Goal: Task Accomplishment & Management: Use online tool/utility

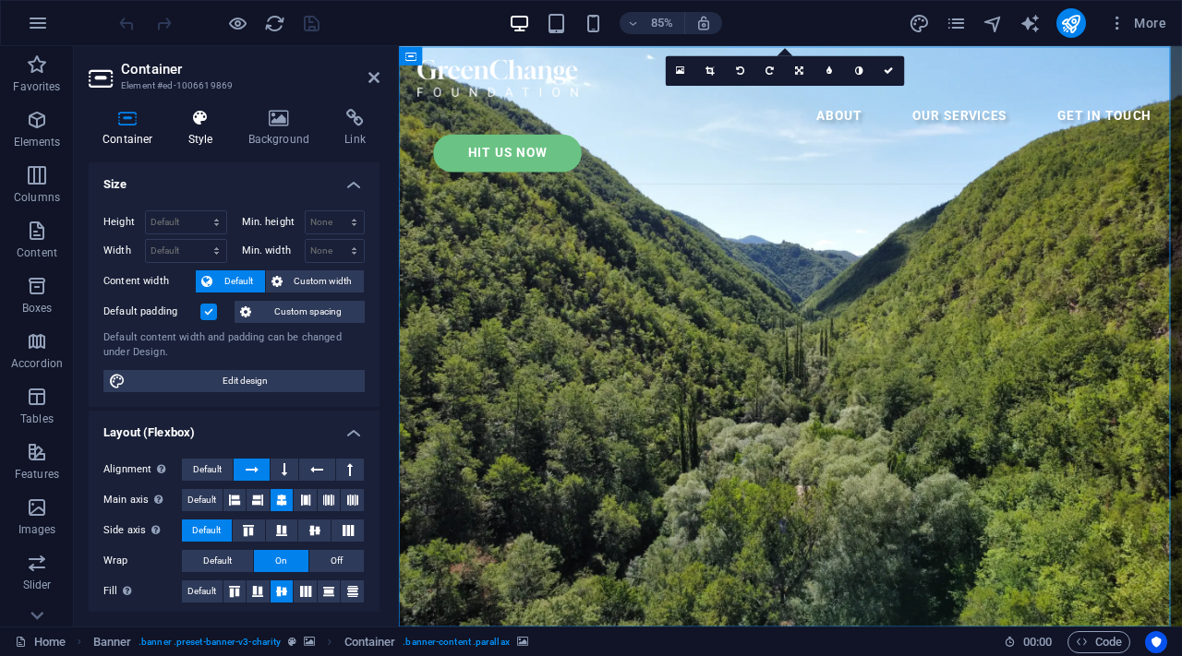
click at [218, 131] on h4 "Style" at bounding box center [204, 128] width 60 height 39
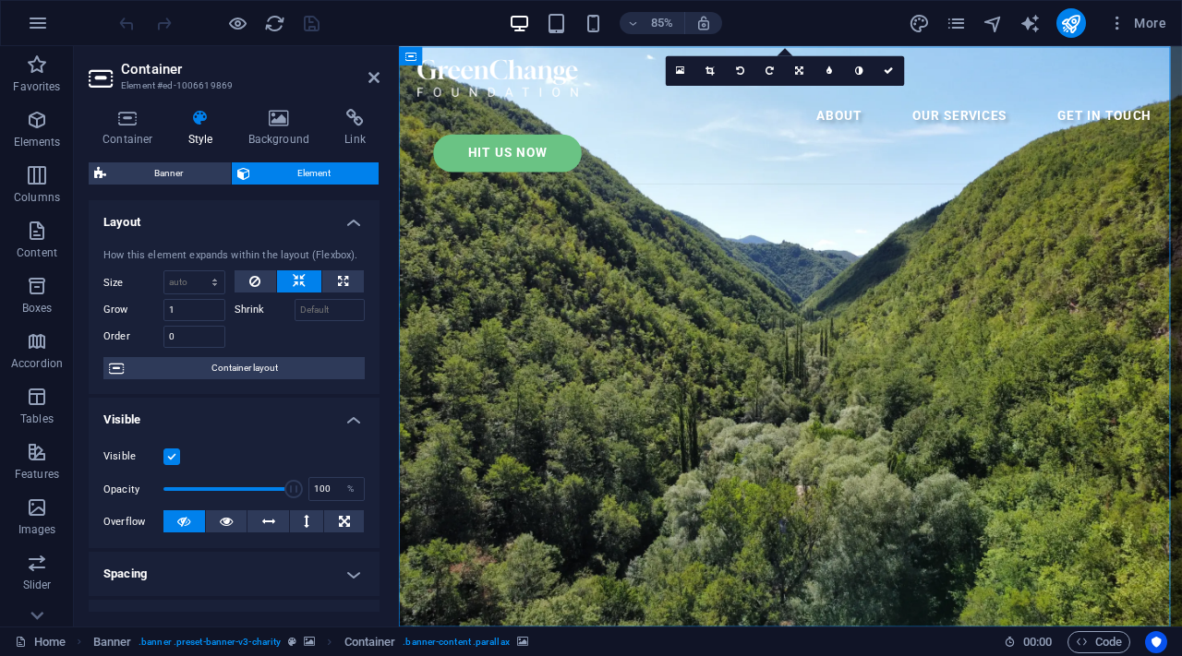
drag, startPoint x: 371, startPoint y: 255, endPoint x: 386, endPoint y: 270, distance: 21.6
click at [386, 270] on div "Container Style Background Link Size Height Default px rem % vh vw Min. height …" at bounding box center [234, 360] width 320 height 533
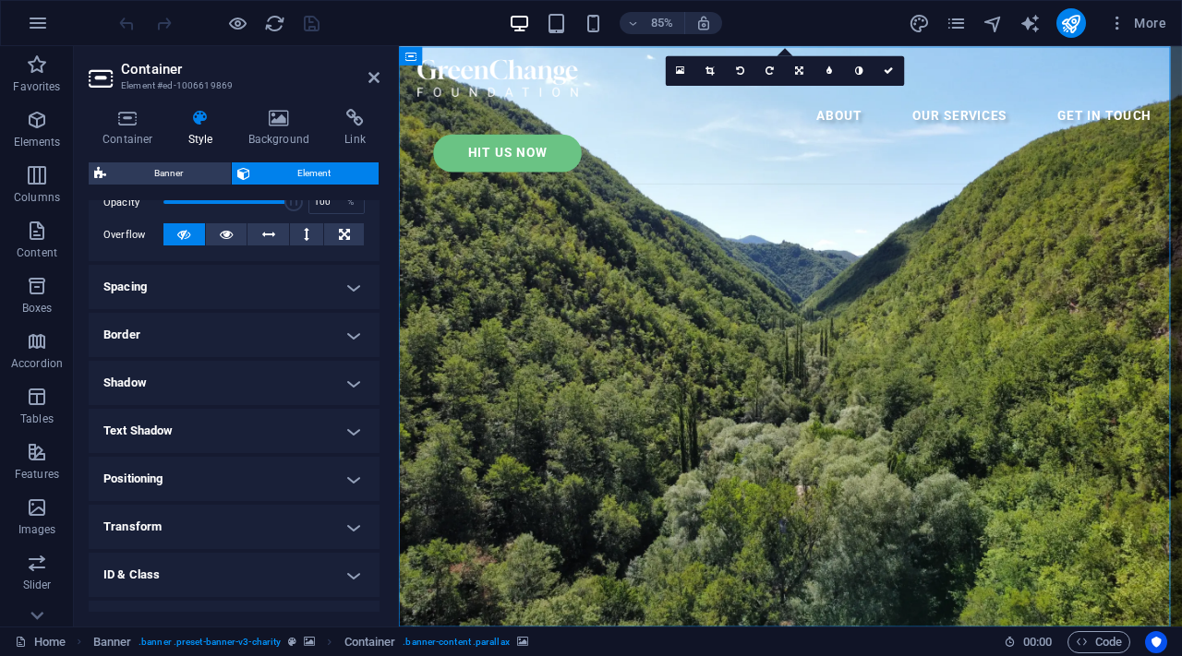
scroll to position [306, 0]
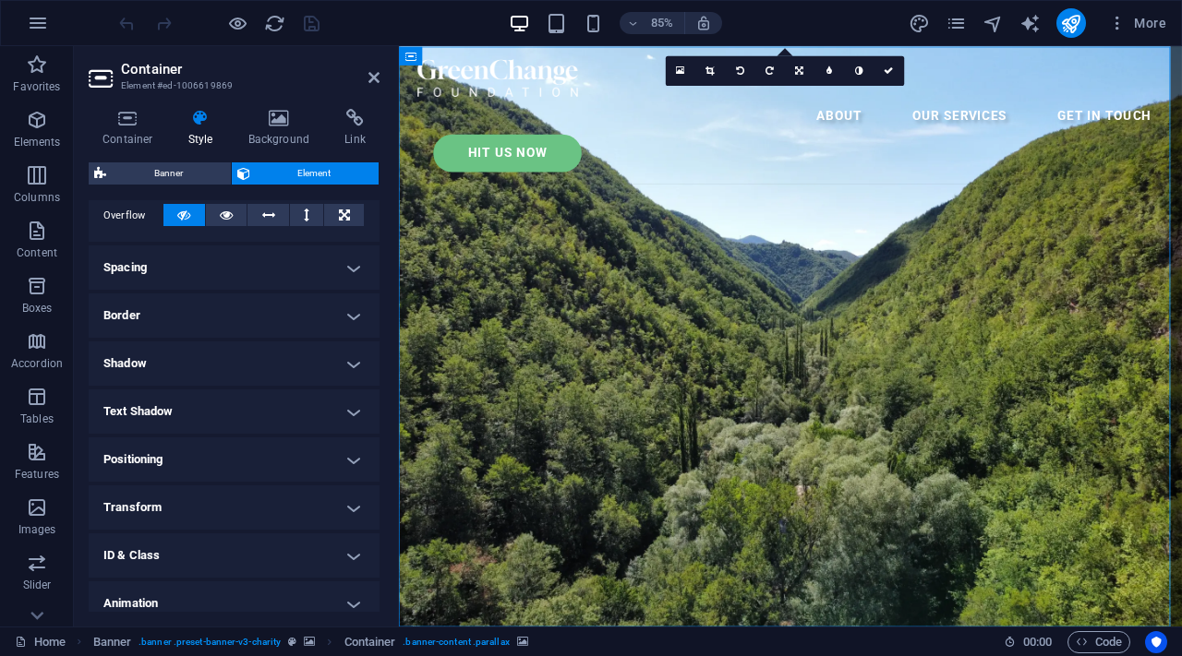
click at [300, 600] on h4 "Animation" at bounding box center [234, 604] width 291 height 44
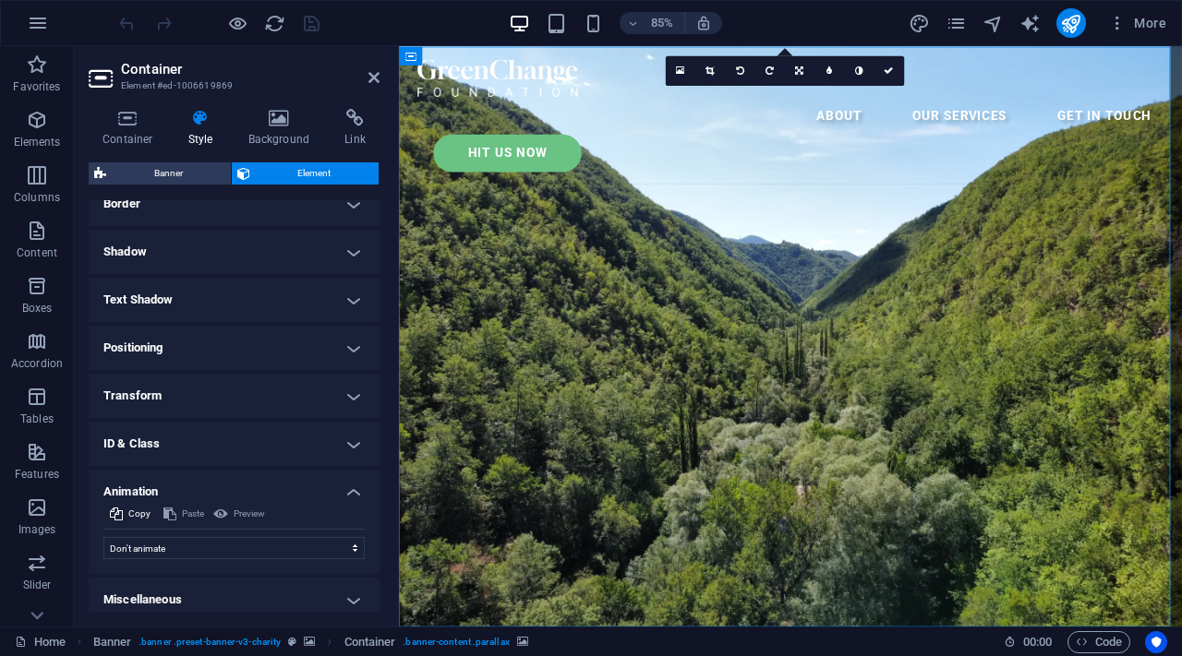
scroll to position [428, 0]
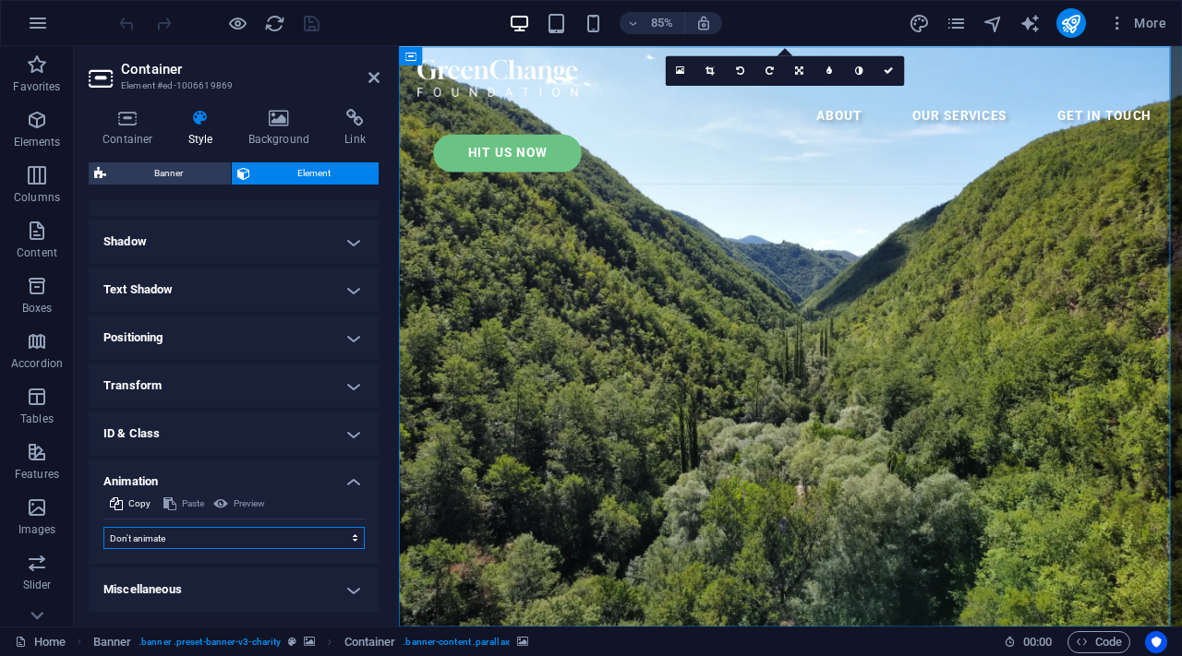
click at [283, 531] on select "Don't animate Show / Hide Slide up/down Zoom in/out Slide left to right Slide r…" at bounding box center [233, 538] width 261 height 22
select select "overlay"
click at [103, 527] on select "Don't animate Show / Hide Slide up/down Zoom in/out Slide left to right Slide r…" at bounding box center [233, 538] width 261 height 22
click at [373, 81] on icon at bounding box center [373, 77] width 11 height 15
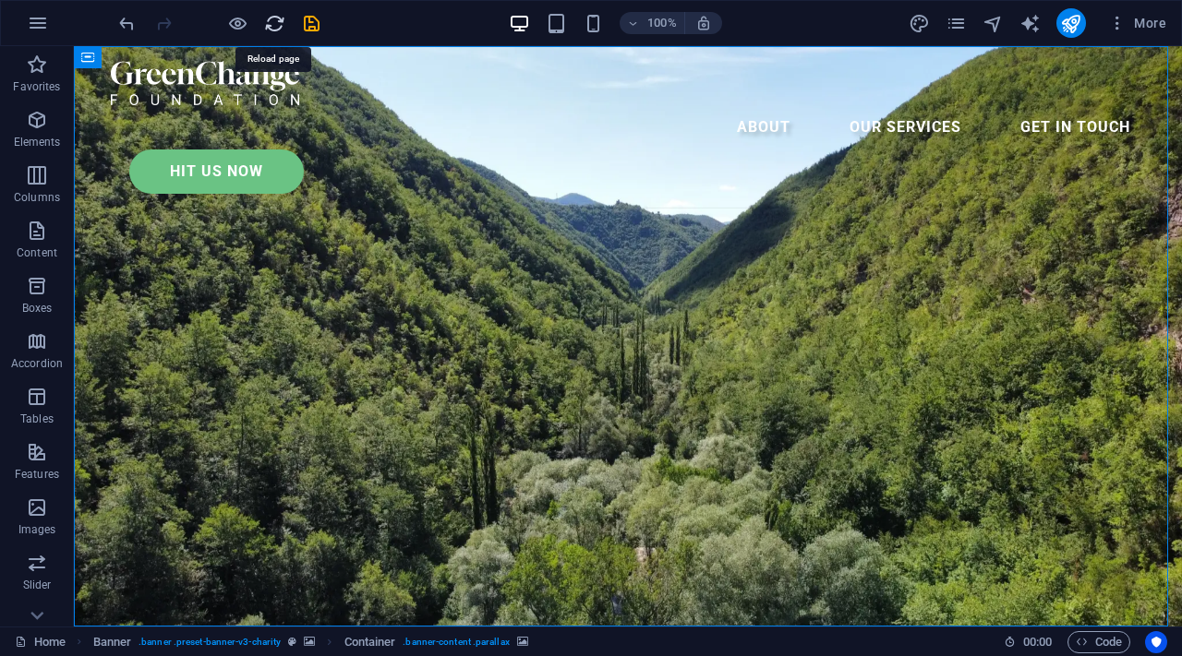
drag, startPoint x: 272, startPoint y: 26, endPoint x: 680, endPoint y: 64, distance: 409.8
click at [272, 26] on icon "reload" at bounding box center [274, 23] width 21 height 21
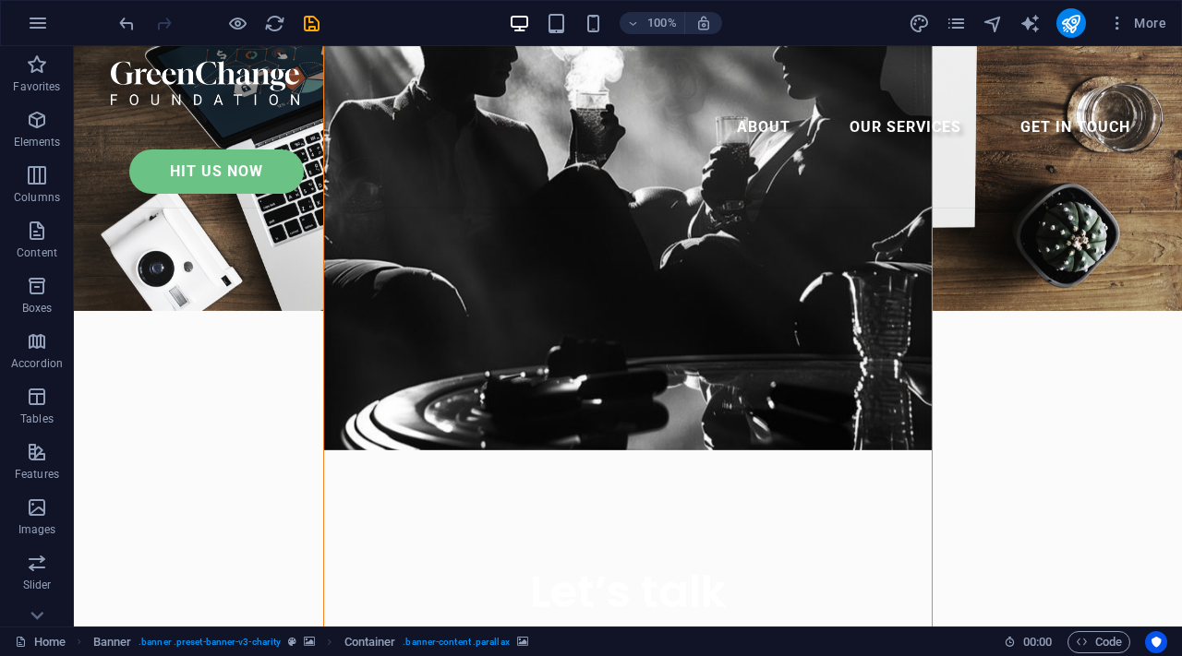
scroll to position [0, 0]
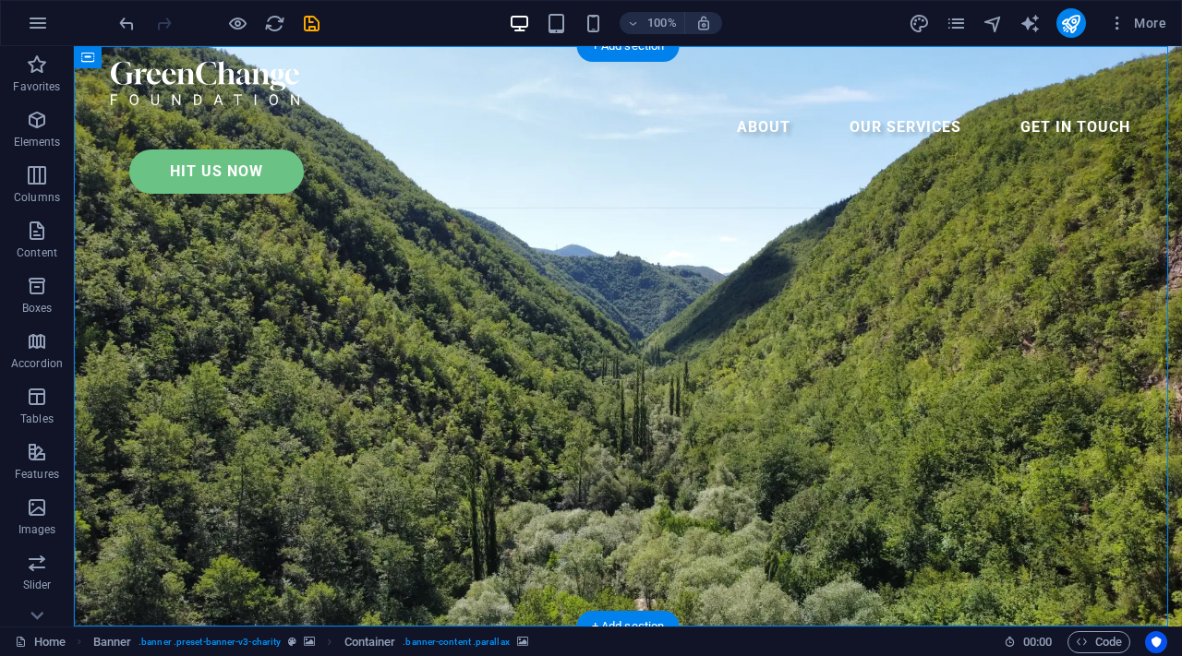
select select "overlay"
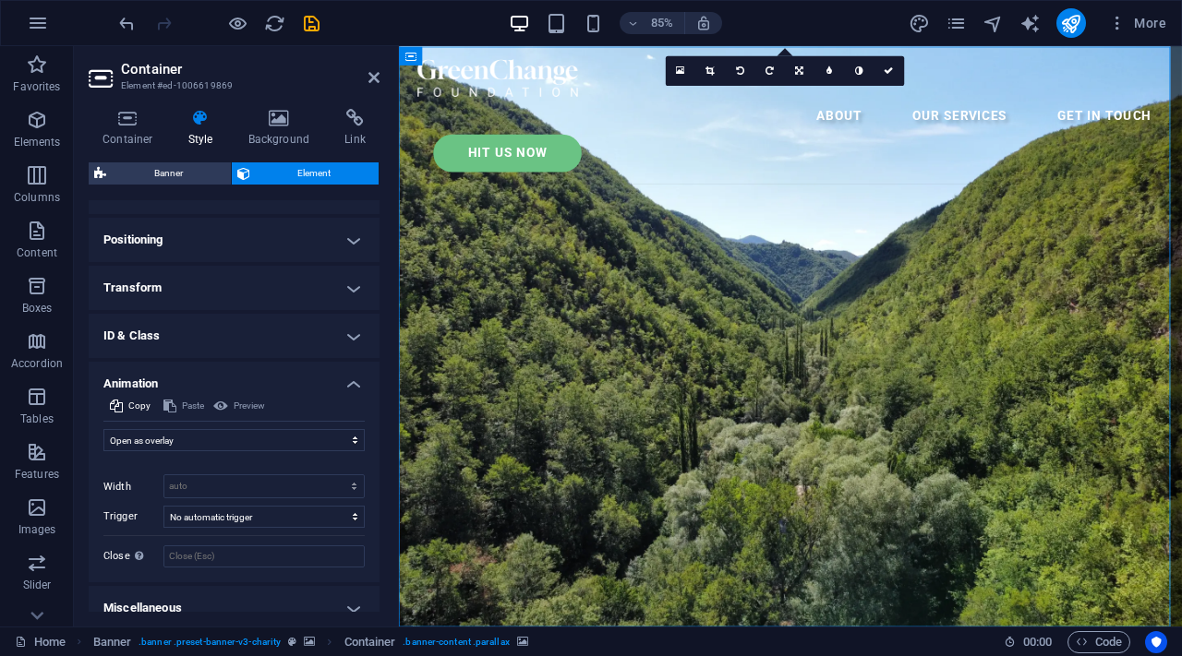
scroll to position [545, 0]
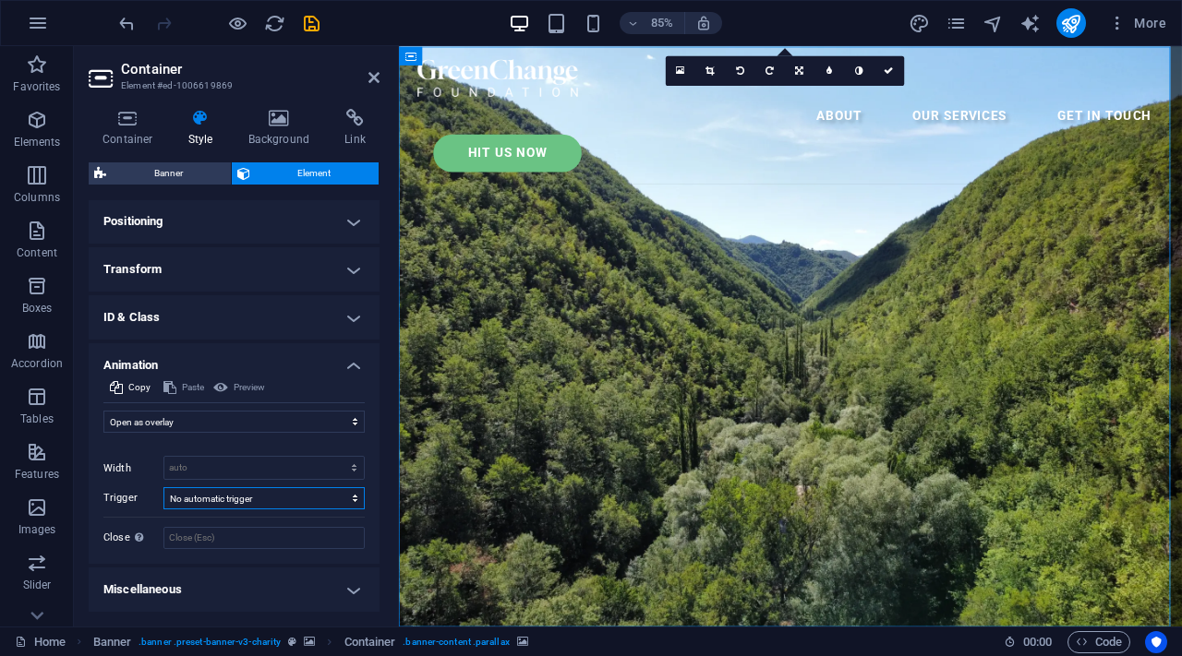
click at [334, 500] on select "No automatic trigger On page load Element scrolled into view" at bounding box center [263, 498] width 201 height 22
select select "scroll"
click at [163, 487] on select "No automatic trigger On page load Element scrolled into view" at bounding box center [263, 498] width 201 height 22
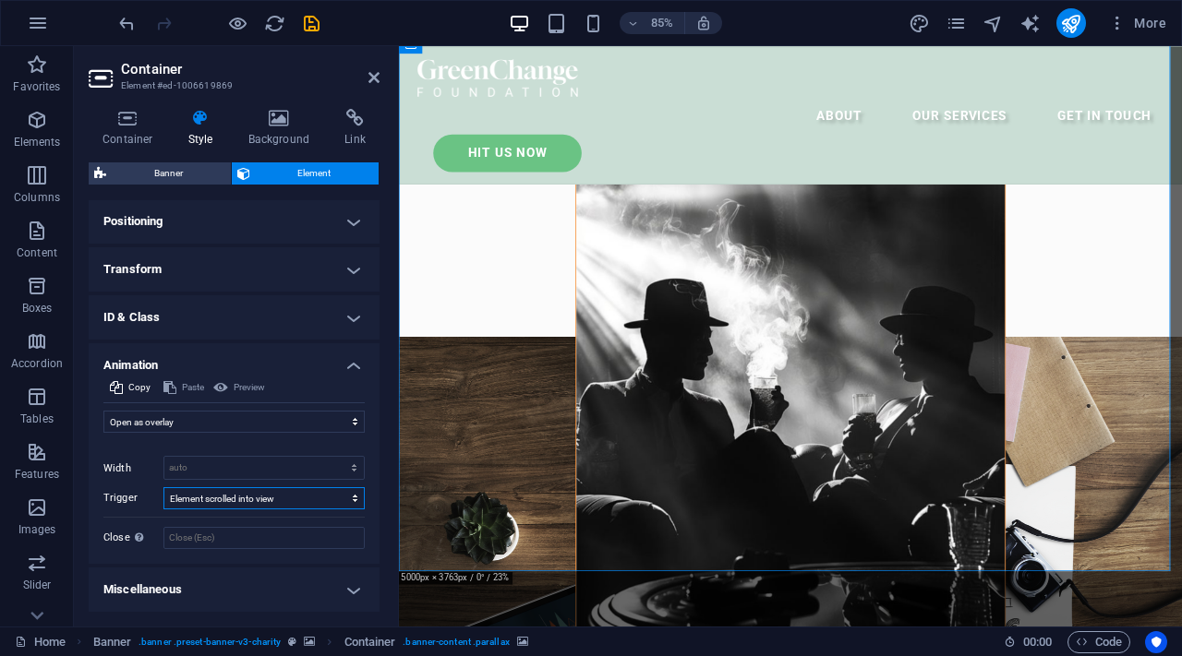
scroll to position [0, 0]
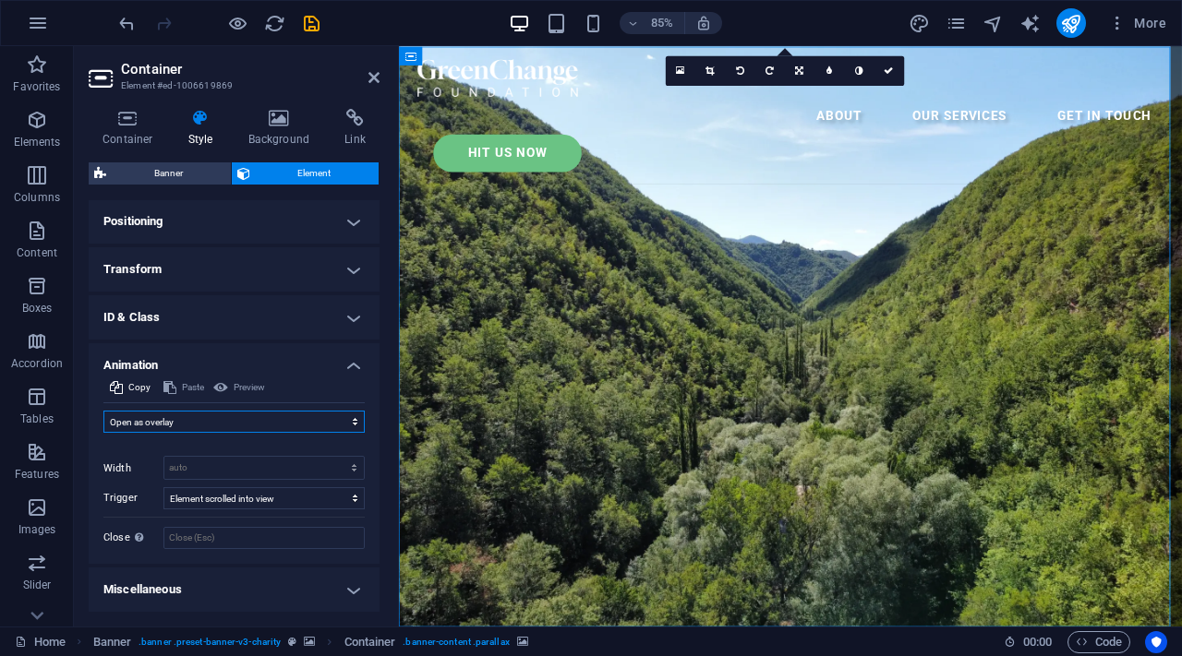
click at [318, 416] on select "Don't animate Show / Hide Slide up/down Zoom in/out Slide left to right Slide r…" at bounding box center [233, 422] width 261 height 22
click at [103, 418] on select "Don't animate Show / Hide Slide up/down Zoom in/out Slide left to right Slide r…" at bounding box center [233, 422] width 261 height 22
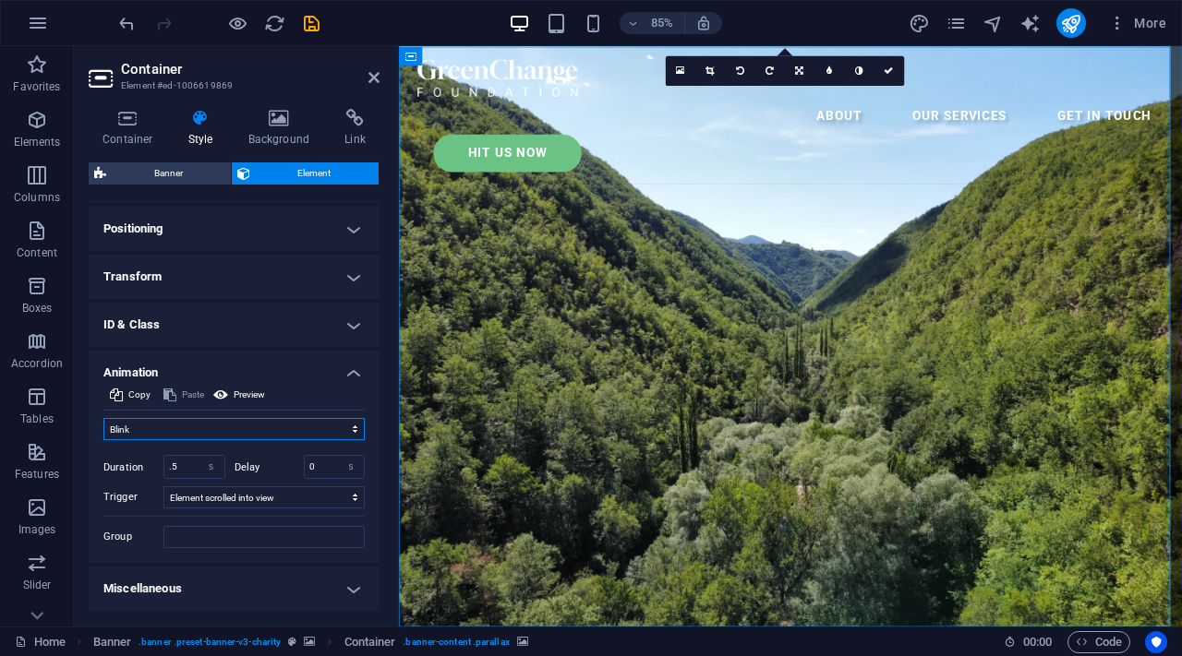
scroll to position [537, 0]
click at [280, 436] on select "Don't animate Show / Hide Slide up/down Zoom in/out Slide left to right Slide r…" at bounding box center [233, 429] width 261 height 22
select select "shrink"
click at [103, 418] on select "Don't animate Show / Hide Slide up/down Zoom in/out Slide left to right Slide r…" at bounding box center [233, 429] width 261 height 22
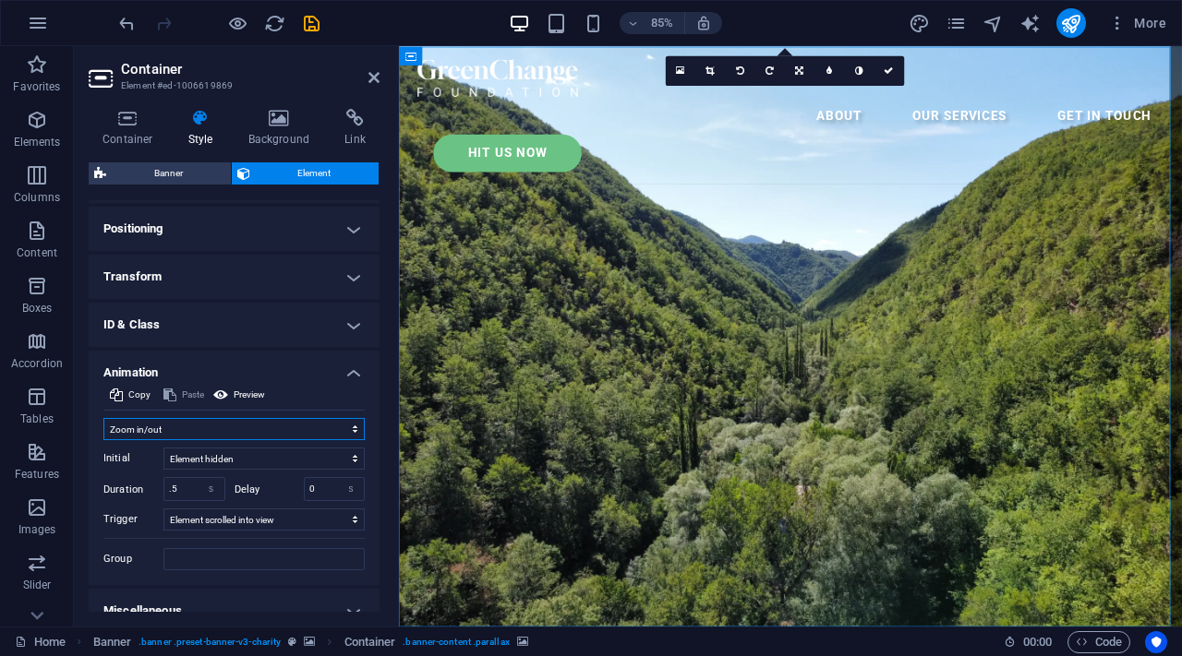
scroll to position [545, 0]
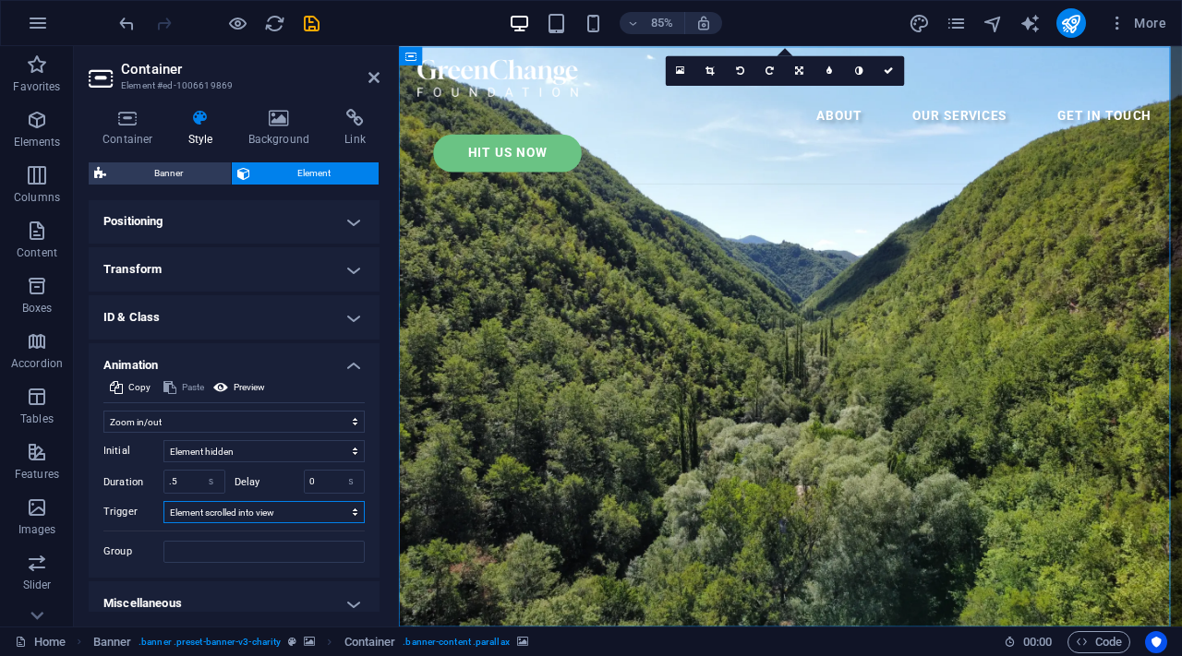
click at [236, 511] on select "No automatic trigger On page load Element scrolled into view" at bounding box center [263, 512] width 201 height 22
click at [163, 501] on select "No automatic trigger On page load Element scrolled into view" at bounding box center [263, 512] width 201 height 22
click at [244, 515] on select "No automatic trigger On page load Element scrolled into view" at bounding box center [263, 512] width 201 height 22
select select "onload"
click at [163, 501] on select "No automatic trigger On page load Element scrolled into view" at bounding box center [263, 512] width 201 height 22
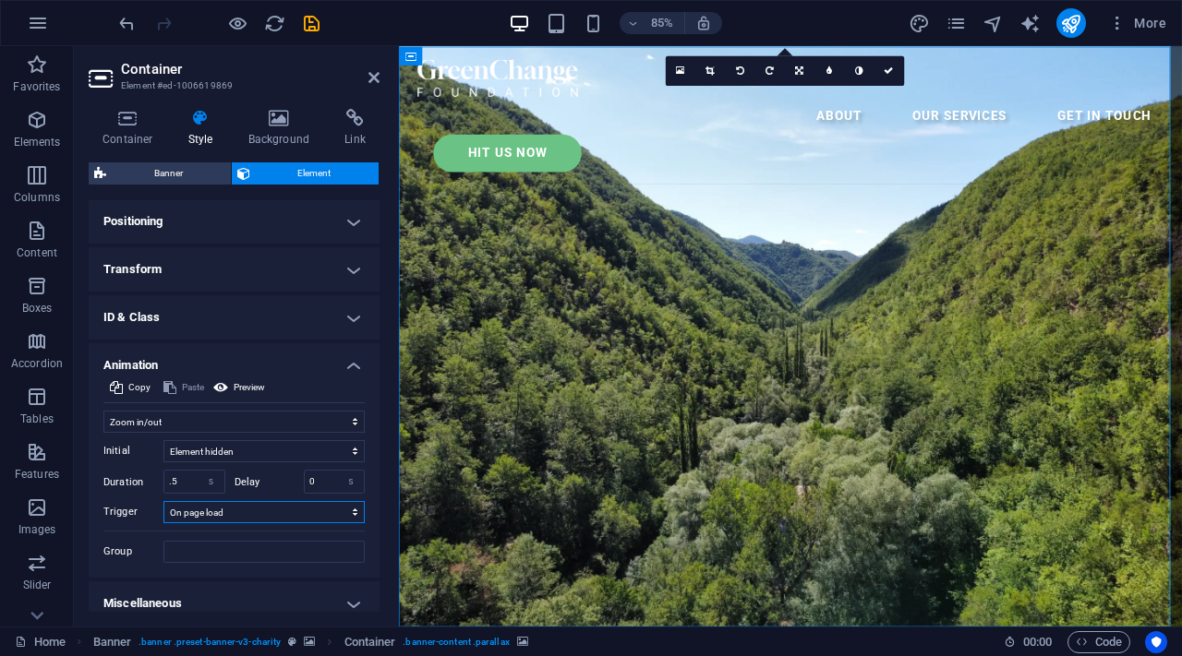
click at [246, 520] on select "No automatic trigger On page load Element scrolled into view" at bounding box center [263, 512] width 201 height 22
select select
click at [163, 501] on select "No automatic trigger On page load Element scrolled into view" at bounding box center [263, 512] width 201 height 22
click at [279, 460] on select "Element hidden Element shown" at bounding box center [263, 451] width 201 height 22
click at [163, 440] on select "Element hidden Element shown" at bounding box center [263, 451] width 201 height 22
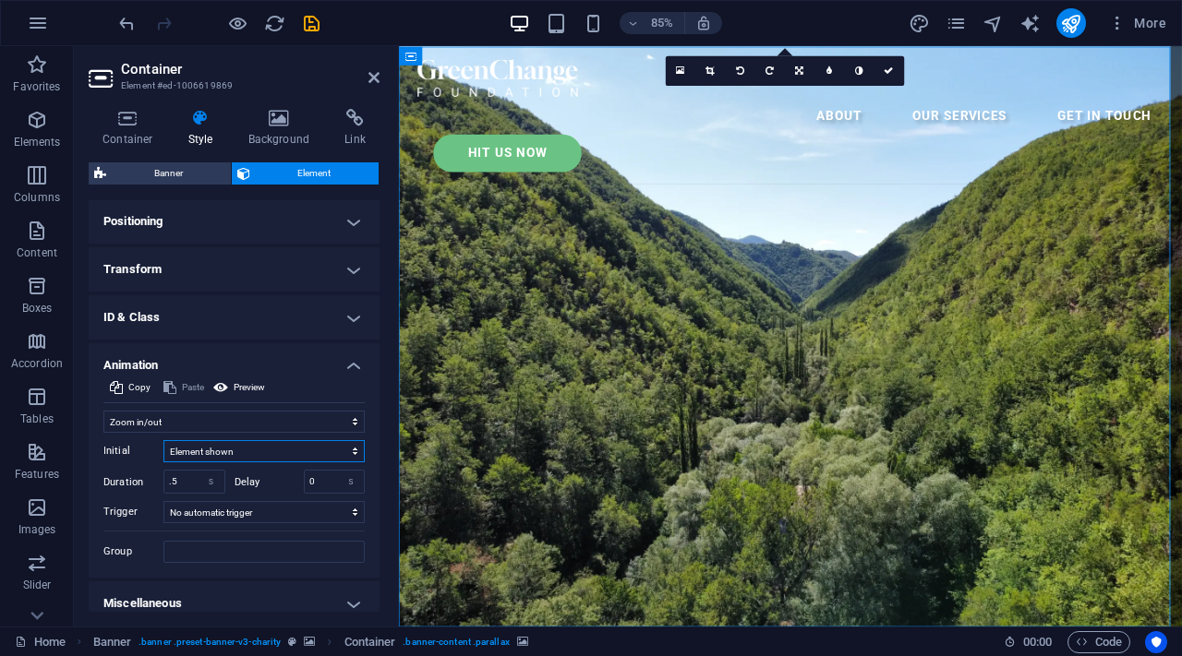
click at [277, 451] on select "Element hidden Element shown" at bounding box center [263, 451] width 201 height 22
select select "hide"
click at [163, 440] on select "Element hidden Element shown" at bounding box center [263, 451] width 201 height 22
click at [285, 419] on select "Don't animate Show / Hide Slide up/down Zoom in/out Slide left to right Slide r…" at bounding box center [233, 422] width 261 height 22
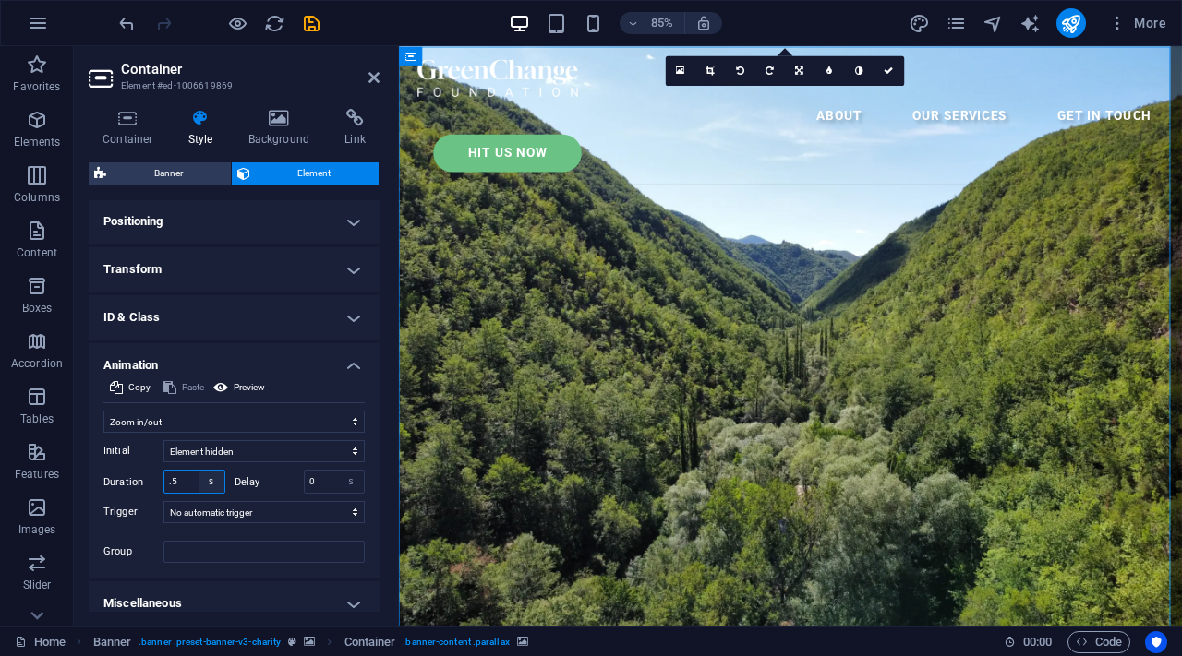
click at [206, 477] on select "s ms" at bounding box center [211, 482] width 26 height 22
click at [182, 487] on input ".5" at bounding box center [194, 482] width 60 height 22
type input "0"
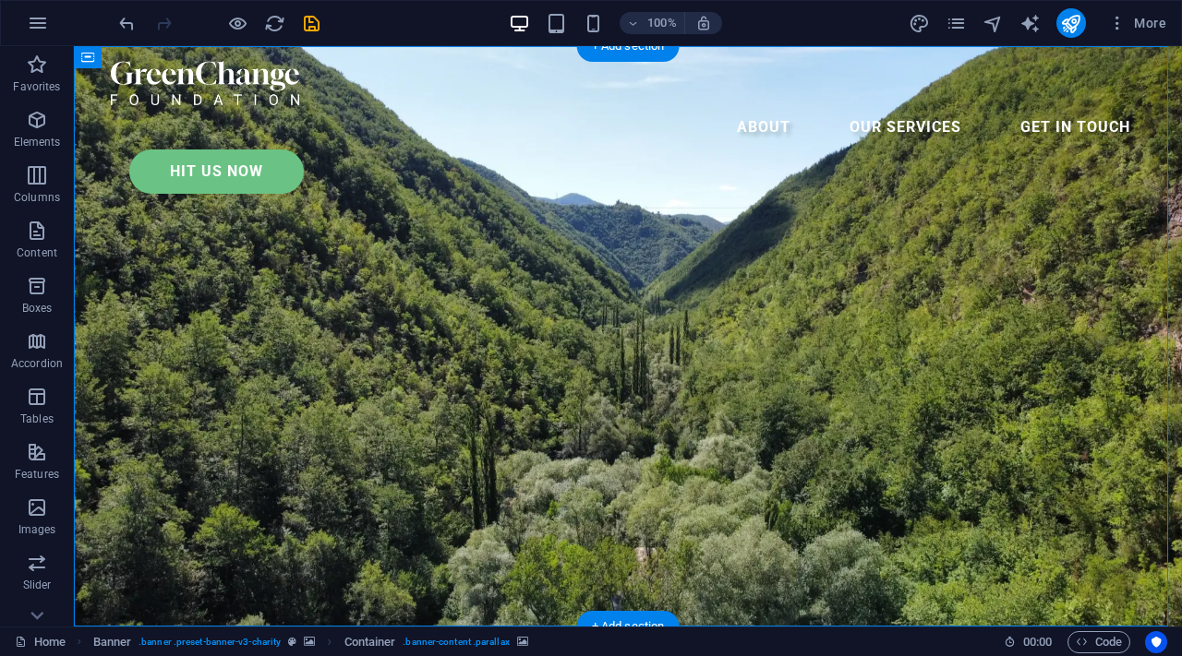
select select "shrink"
select select "s"
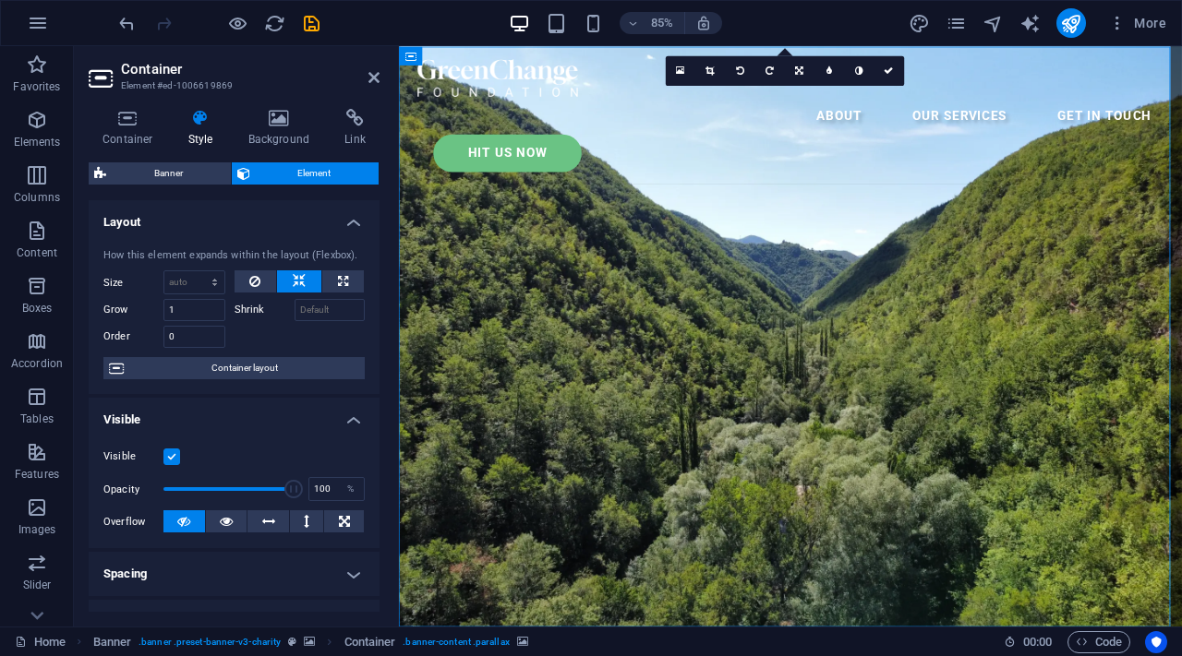
drag, startPoint x: 375, startPoint y: 272, endPoint x: 379, endPoint y: 248, distance: 24.4
click at [379, 248] on div "Container Style Background Link Size Height Default px rem % vh vw Min. height …" at bounding box center [234, 360] width 320 height 533
click at [372, 251] on div "Container Style Background Link Size Height Default px rem % vh vw Min. height …" at bounding box center [234, 360] width 320 height 533
click at [377, 244] on div "Layout How this element expands within the layout (Flexbox). Size Default auto …" at bounding box center [234, 406] width 291 height 412
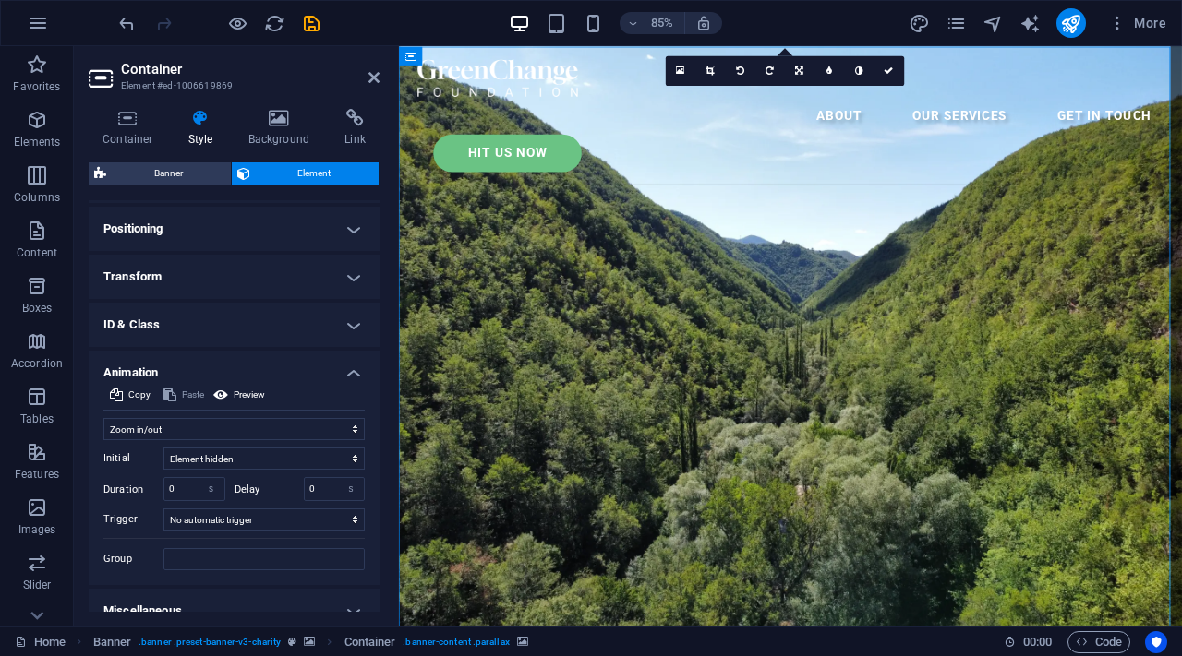
scroll to position [559, 0]
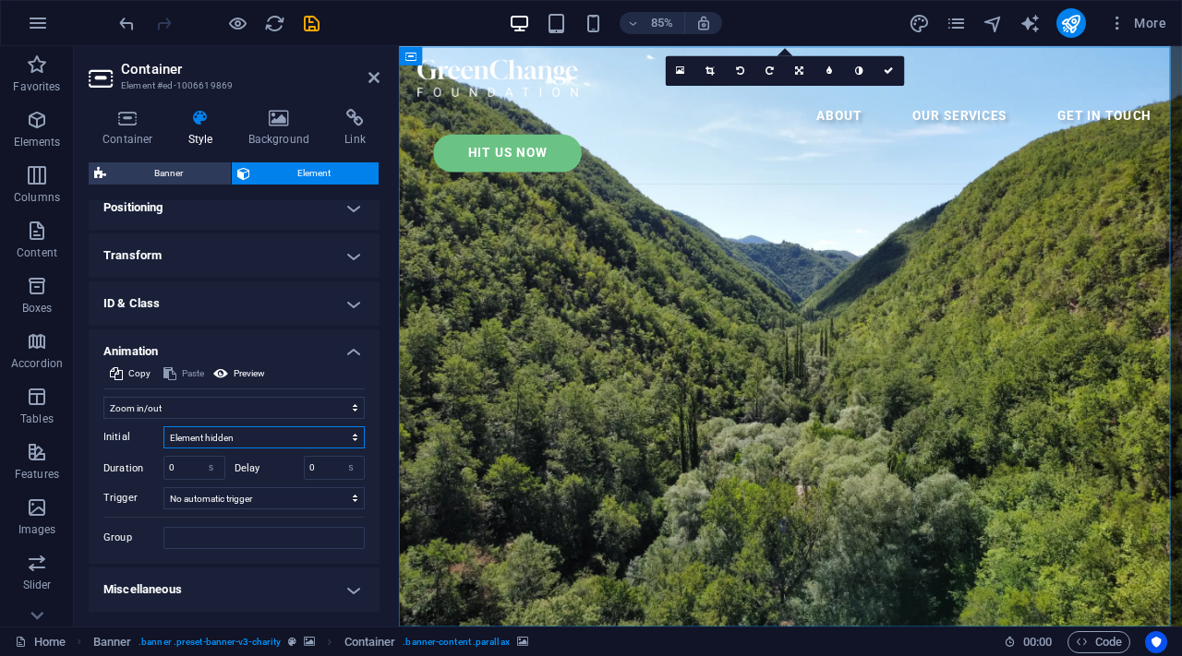
click at [225, 436] on select "Element hidden Element shown" at bounding box center [263, 438] width 201 height 22
click at [183, 474] on input "0" at bounding box center [194, 468] width 60 height 22
type input "10"
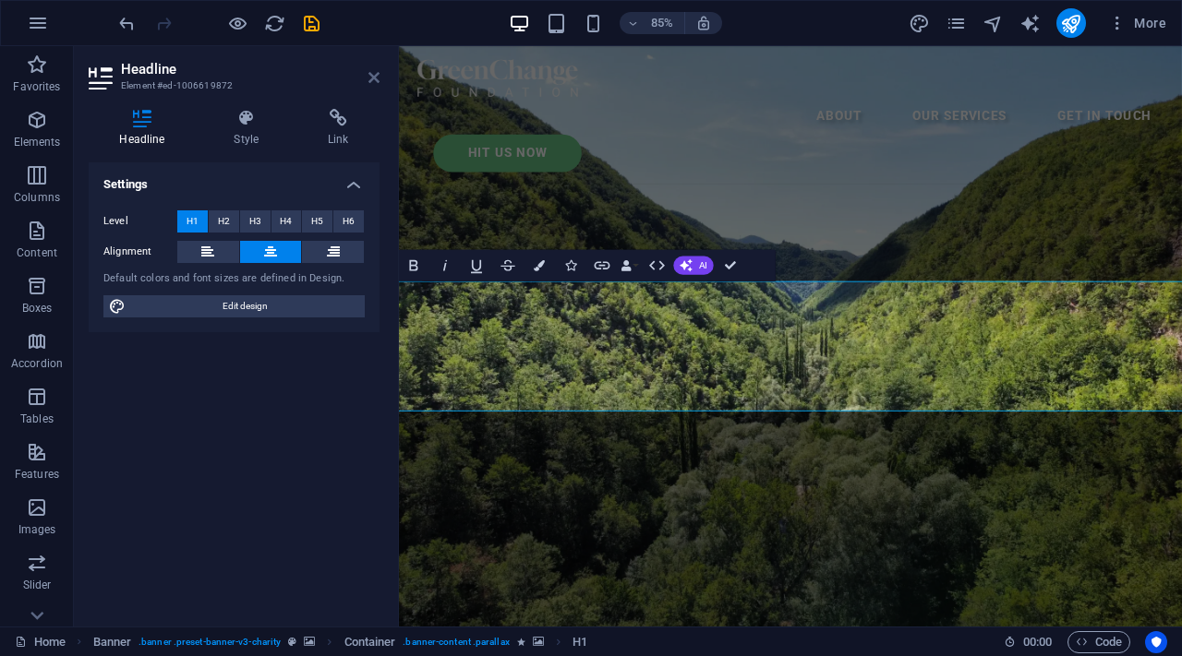
drag, startPoint x: 376, startPoint y: 83, endPoint x: 308, endPoint y: 71, distance: 68.5
click at [376, 83] on icon at bounding box center [373, 77] width 11 height 15
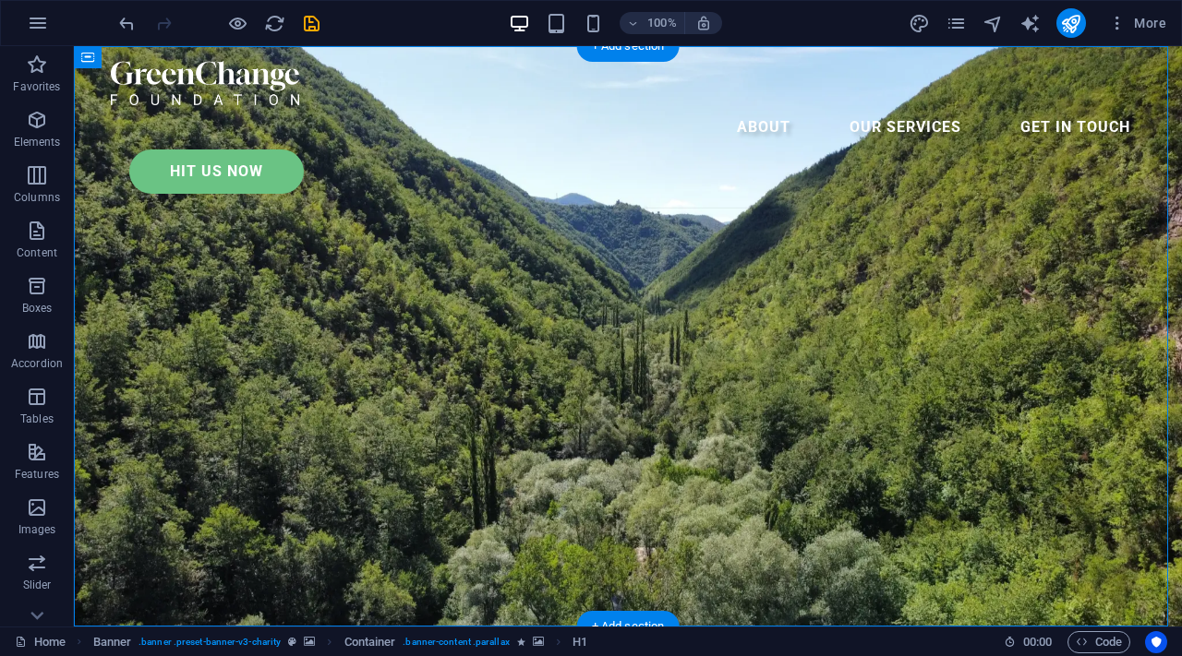
select select "shrink"
select select "s"
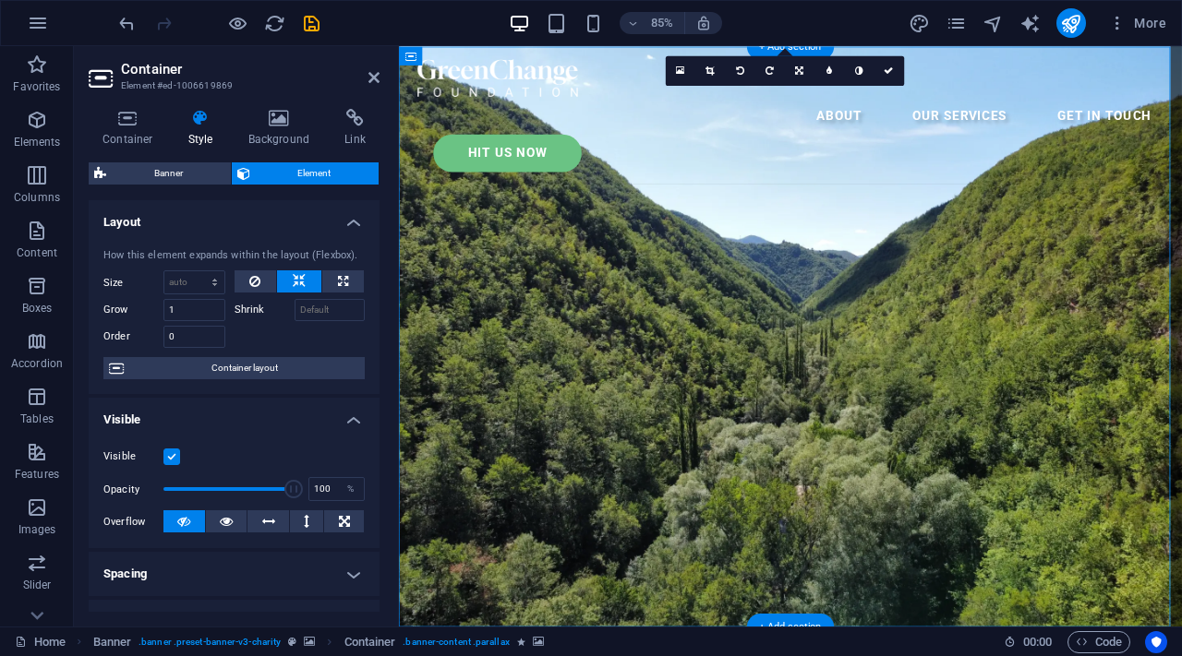
click at [378, 278] on div "Container Style Background Link Size Height Default px rem % vh vw Min. height …" at bounding box center [234, 360] width 320 height 533
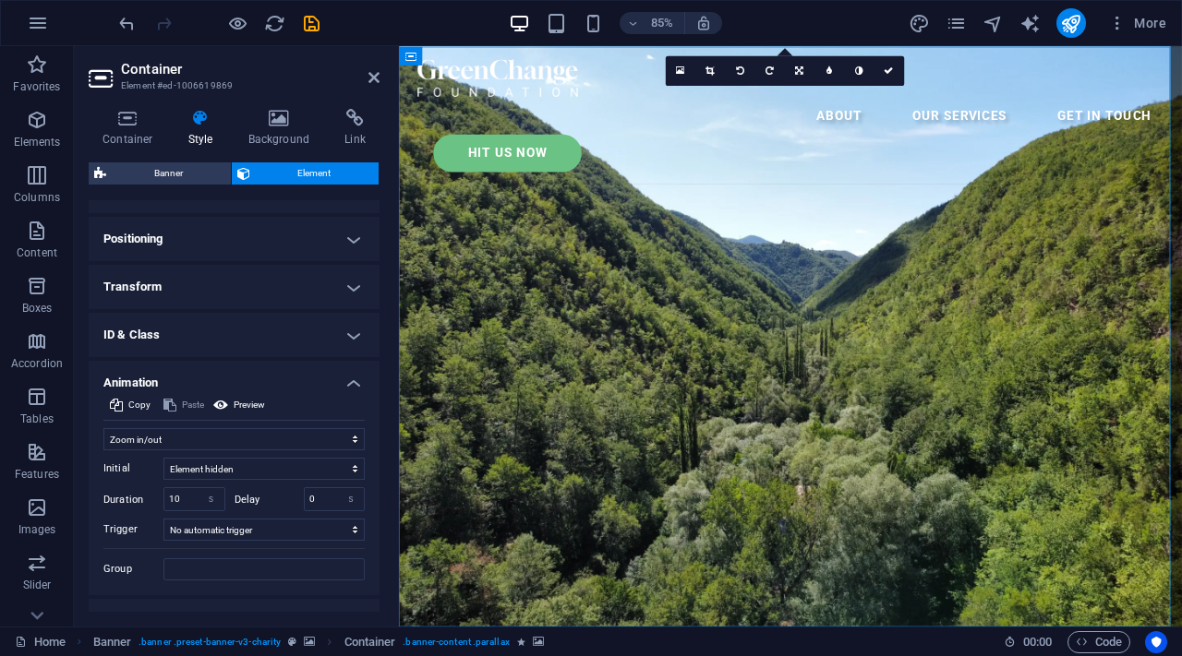
scroll to position [529, 0]
click at [215, 499] on select "s ms" at bounding box center [211, 498] width 26 height 22
select select "ms"
click at [198, 487] on select "s ms" at bounding box center [211, 498] width 26 height 22
click at [250, 429] on select "Don't animate Show / Hide Slide up/down Zoom in/out Slide left to right Slide r…" at bounding box center [233, 438] width 261 height 22
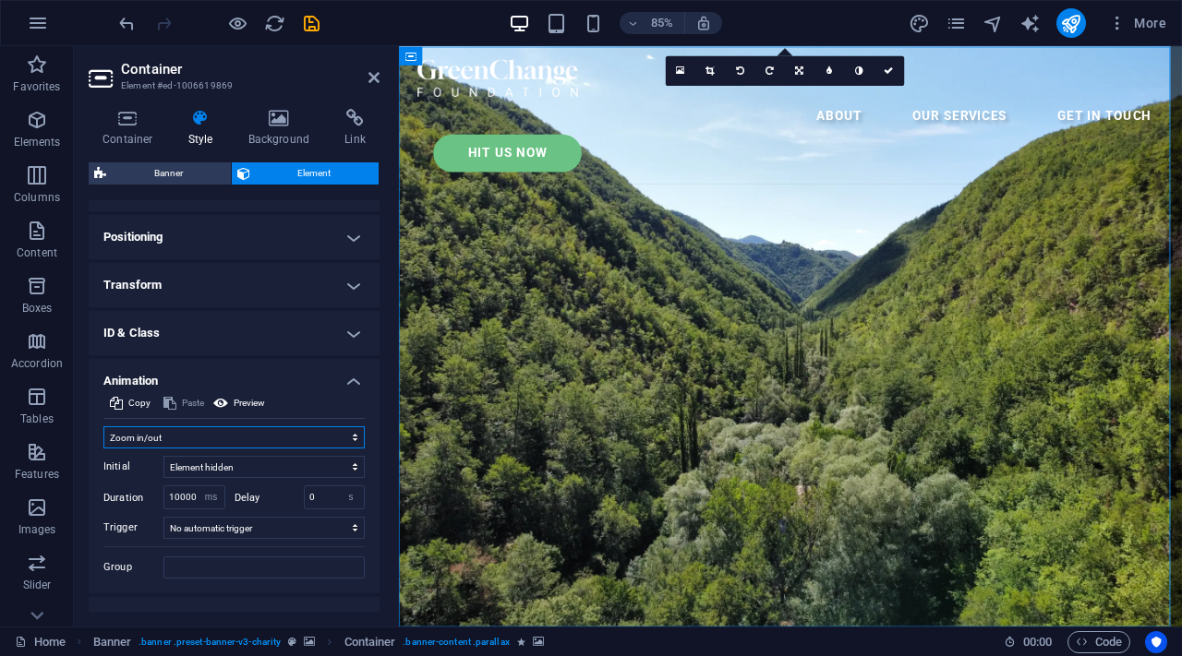
click at [246, 436] on select "Don't animate Show / Hide Slide up/down Zoom in/out Slide left to right Slide r…" at bounding box center [233, 438] width 261 height 22
click at [198, 493] on select "s ms" at bounding box center [211, 498] width 26 height 22
click at [194, 499] on input "10000" at bounding box center [194, 498] width 60 height 22
type input "1000"
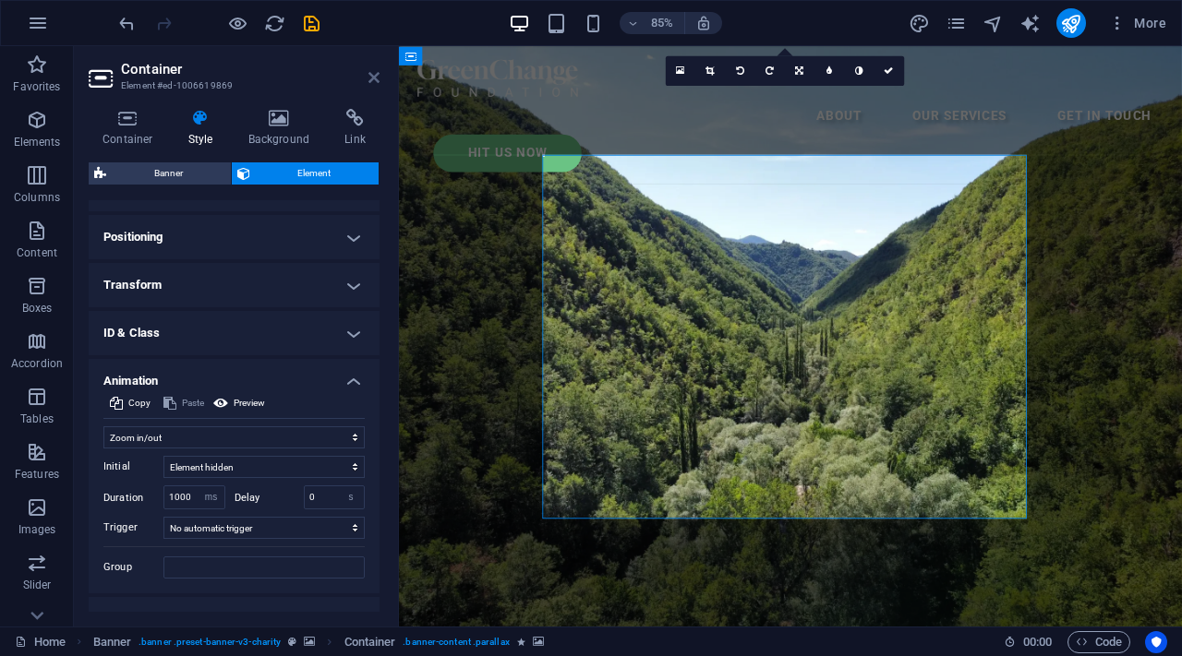
click at [375, 83] on icon at bounding box center [373, 77] width 11 height 15
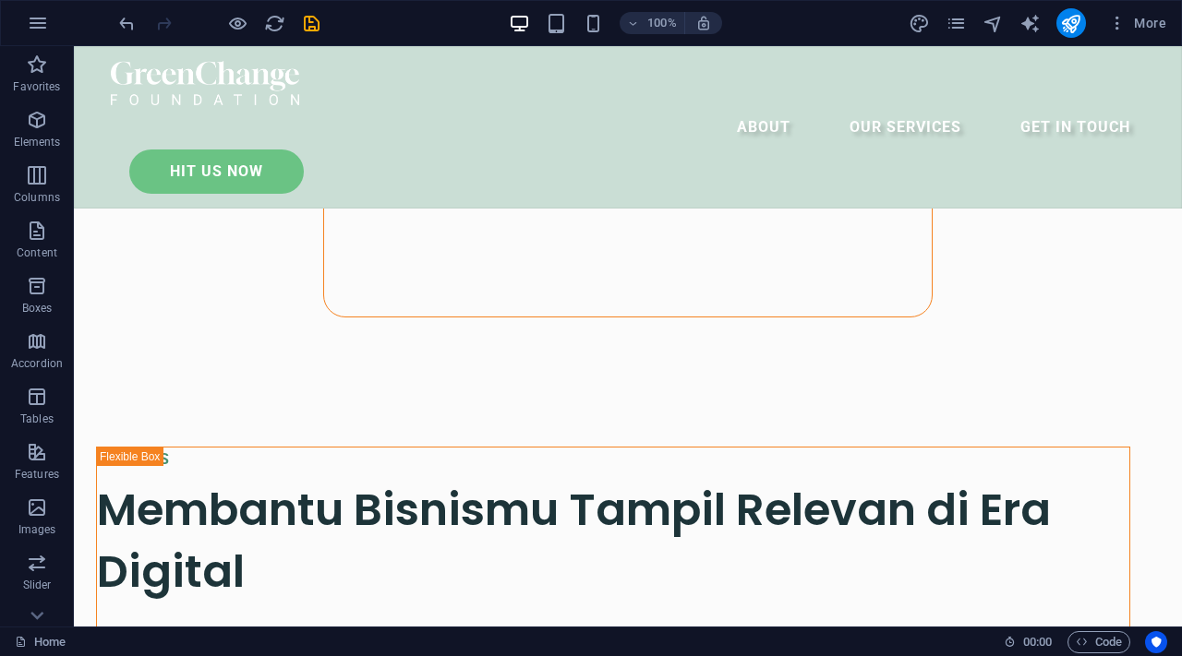
scroll to position [0, 0]
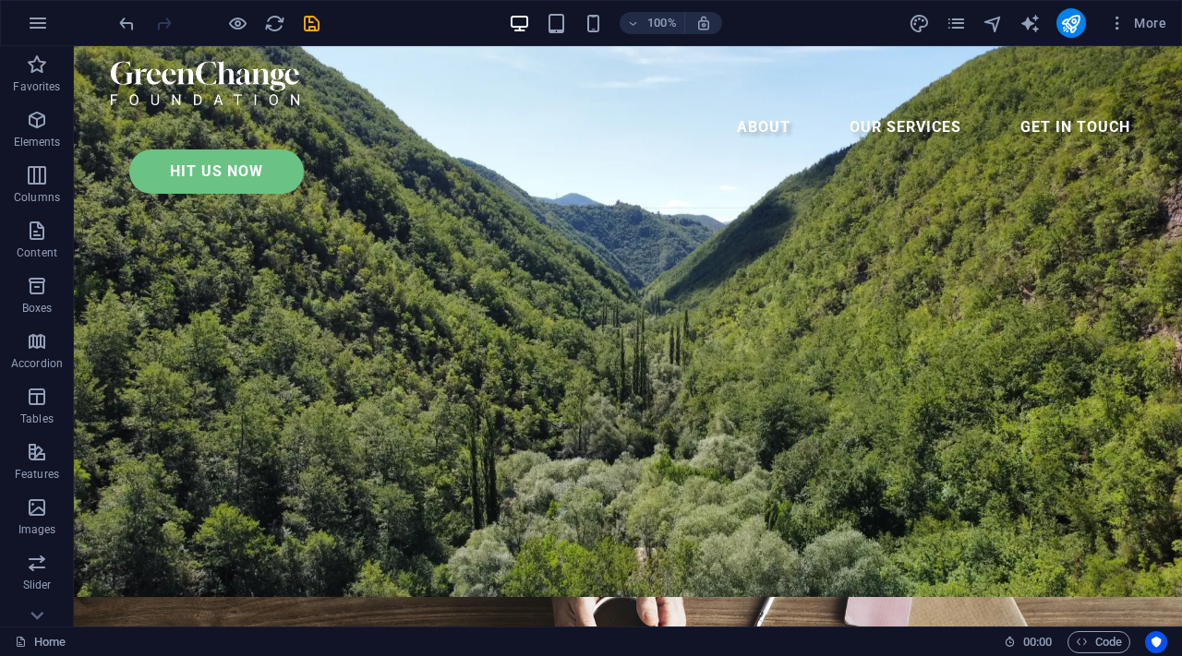
drag, startPoint x: 1181, startPoint y: 30, endPoint x: 823, endPoint y: -65, distance: 369.7
click at [823, 0] on html "[DOMAIN_NAME] Home Favorites Elements Columns Content Boxes Accordion Tables Fe…" at bounding box center [591, 328] width 1182 height 656
click at [253, 95] on div at bounding box center [628, 83] width 1034 height 44
